Goal: Transaction & Acquisition: Purchase product/service

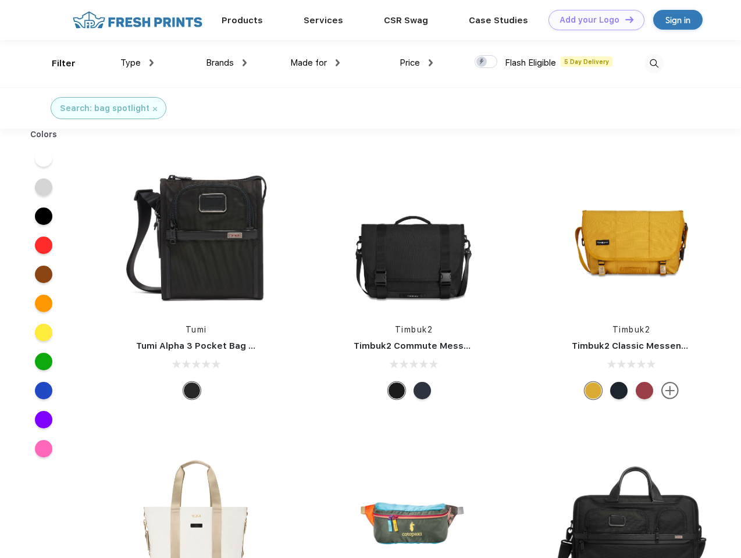
click at [592, 20] on link "Add your Logo Design Tool" at bounding box center [596, 20] width 96 height 20
click at [0, 0] on div "Design Tool" at bounding box center [0, 0] width 0 height 0
click at [624, 19] on link "Add your Logo Design Tool" at bounding box center [596, 20] width 96 height 20
click at [56, 63] on div "Filter" at bounding box center [64, 63] width 24 height 13
click at [137, 63] on span "Type" at bounding box center [130, 63] width 20 height 10
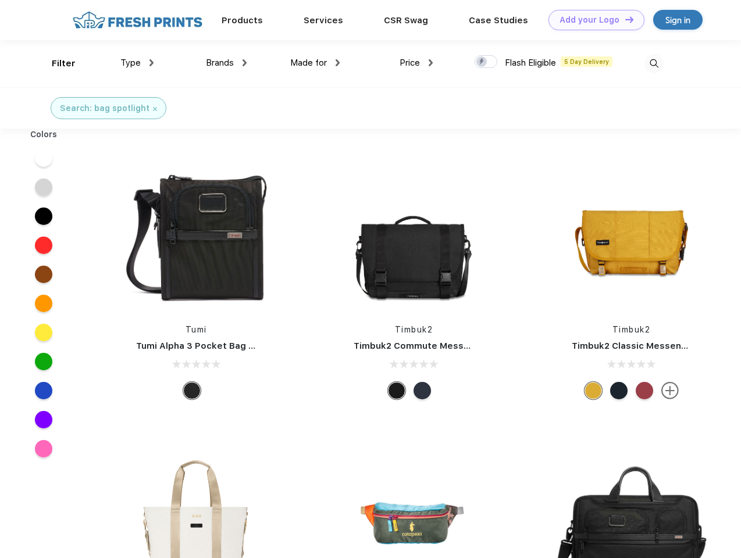
click at [226, 63] on span "Brands" at bounding box center [220, 63] width 28 height 10
click at [315, 63] on span "Made for" at bounding box center [308, 63] width 37 height 10
click at [416, 63] on span "Price" at bounding box center [409, 63] width 20 height 10
click at [486, 62] on div at bounding box center [486, 61] width 23 height 13
click at [482, 62] on input "checkbox" at bounding box center [479, 59] width 8 height 8
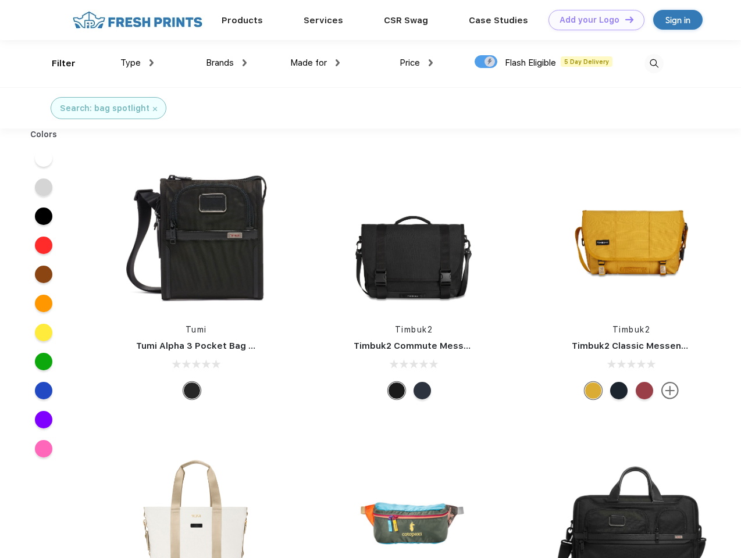
click at [654, 63] on img at bounding box center [653, 63] width 19 height 19
